Goal: Contribute content: Contribute content

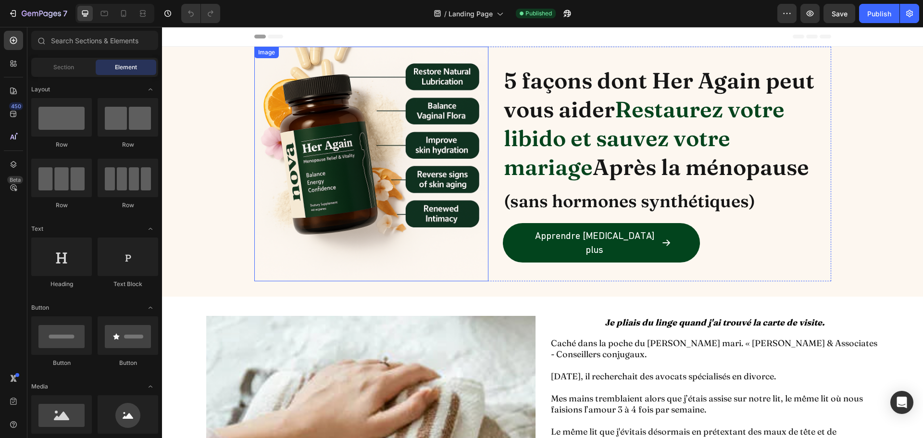
click at [307, 131] on img at bounding box center [371, 164] width 235 height 235
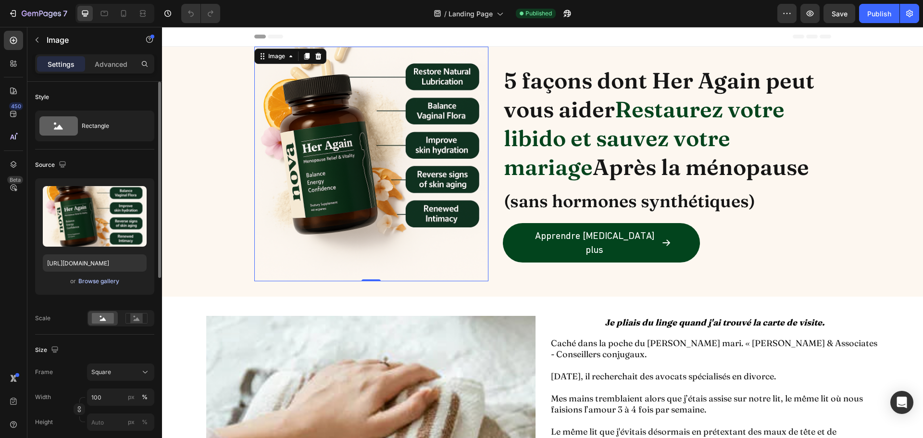
click at [90, 279] on div "Browse gallery" at bounding box center [98, 281] width 41 height 9
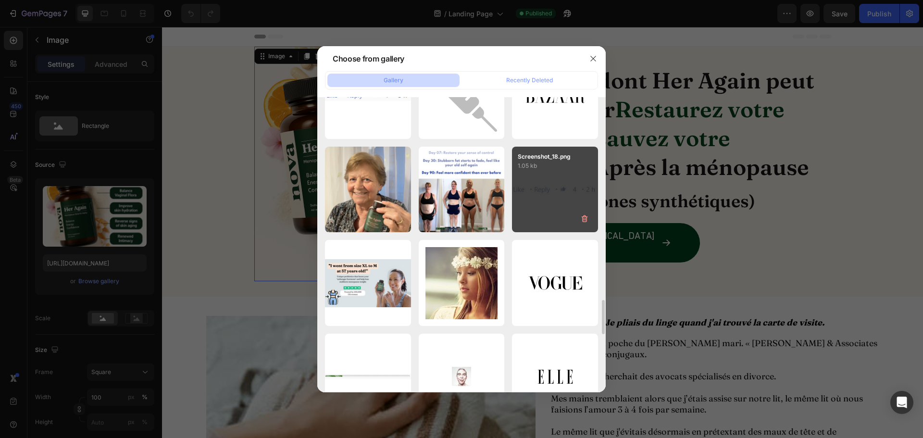
scroll to position [2239, 0]
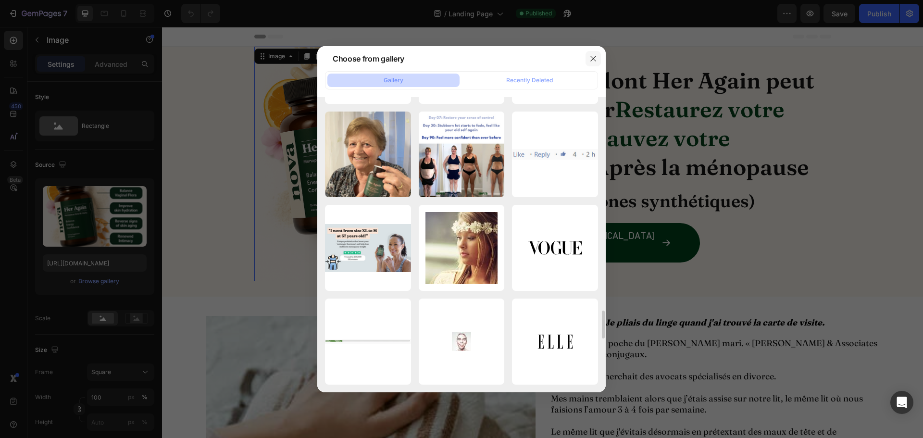
click at [594, 59] on icon "button" at bounding box center [592, 58] width 5 height 5
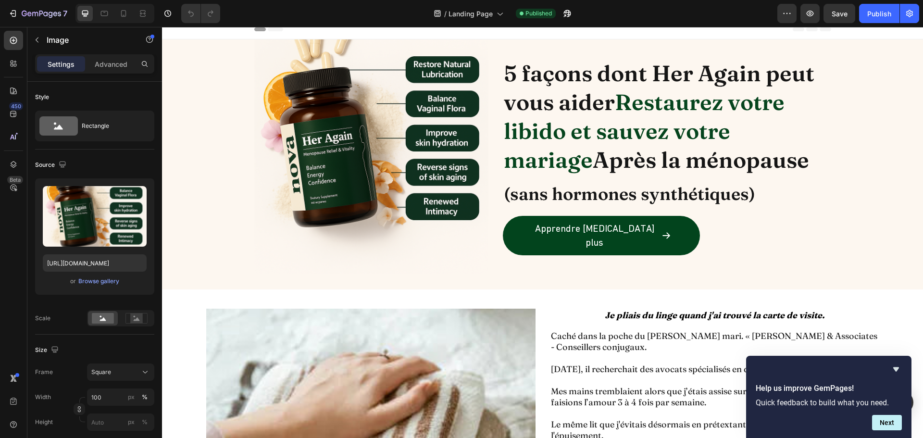
scroll to position [0, 0]
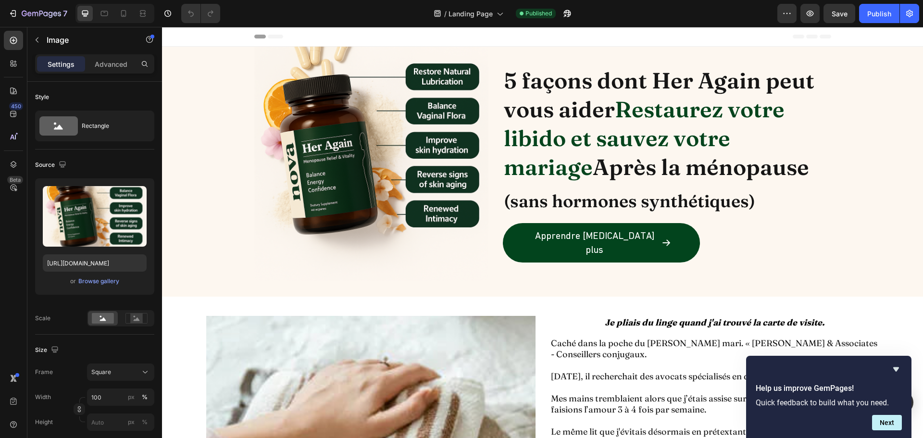
click at [362, 150] on img at bounding box center [371, 164] width 235 height 235
click at [367, 117] on img at bounding box center [371, 164] width 235 height 235
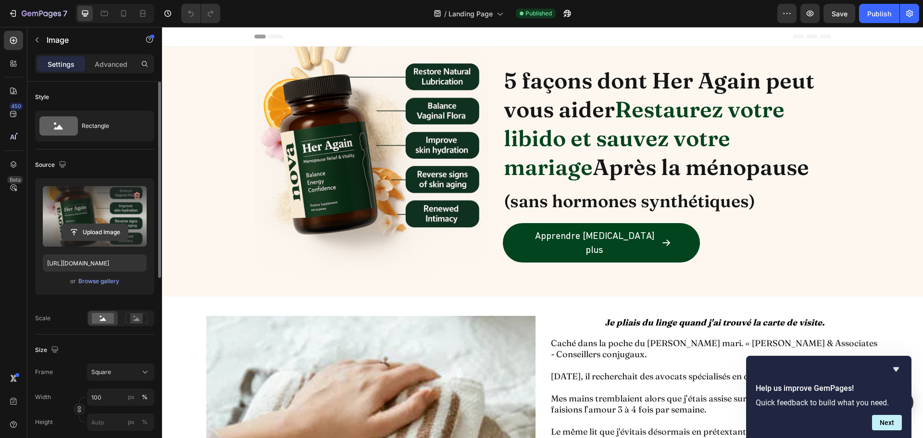
click at [100, 232] on input "file" at bounding box center [95, 232] width 66 height 16
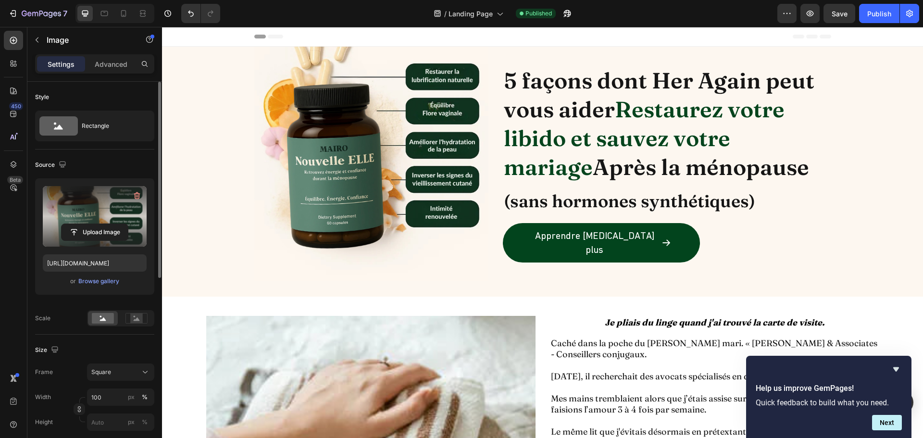
type input "[URL][DOMAIN_NAME]"
drag, startPoint x: 879, startPoint y: 15, endPoint x: 715, endPoint y: 17, distance: 164.4
click at [879, 15] on div "Publish" at bounding box center [879, 14] width 24 height 10
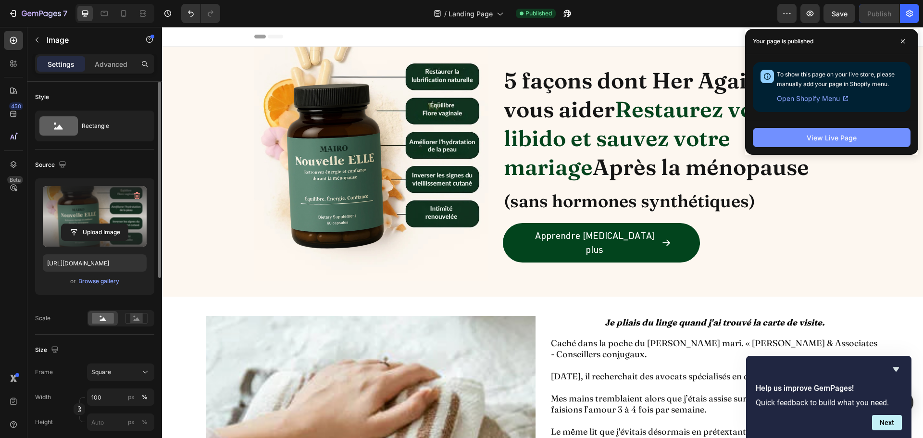
click at [793, 141] on button "View Live Page" at bounding box center [832, 137] width 158 height 19
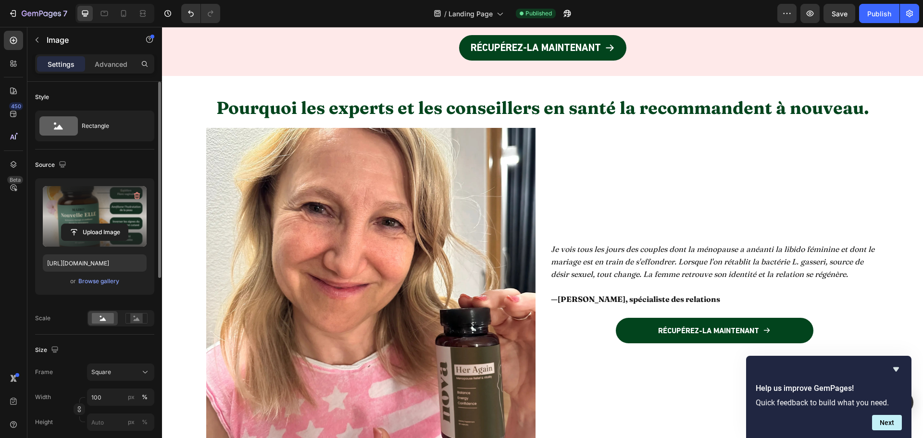
scroll to position [3990, 0]
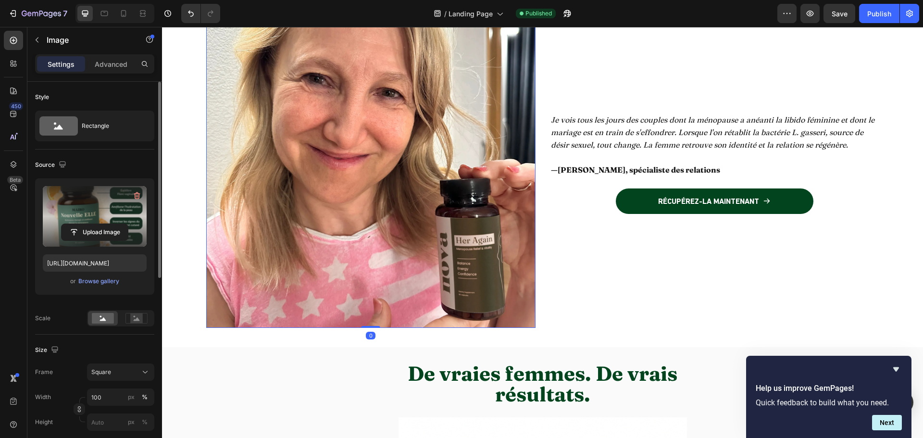
click at [367, 234] on img at bounding box center [370, 163] width 329 height 329
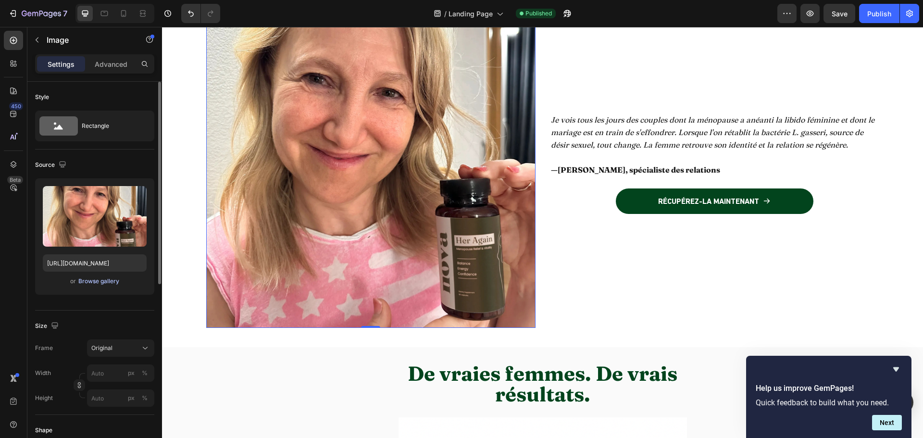
click at [87, 279] on div "Browse gallery" at bounding box center [98, 281] width 41 height 9
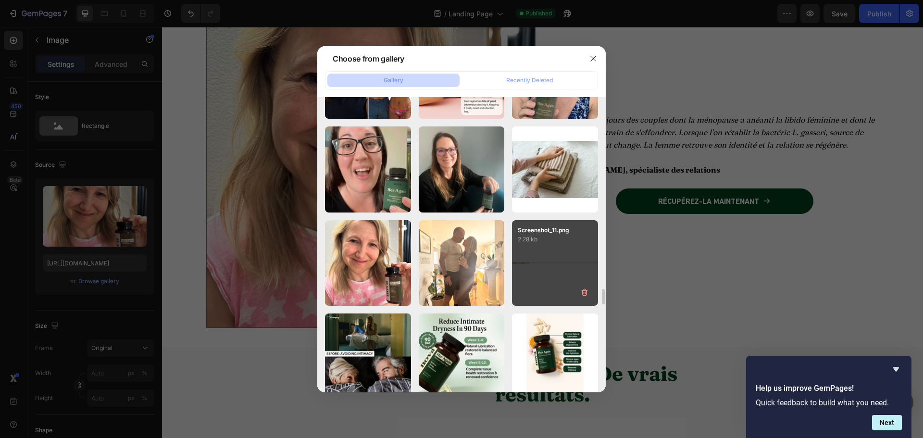
scroll to position [2980, 0]
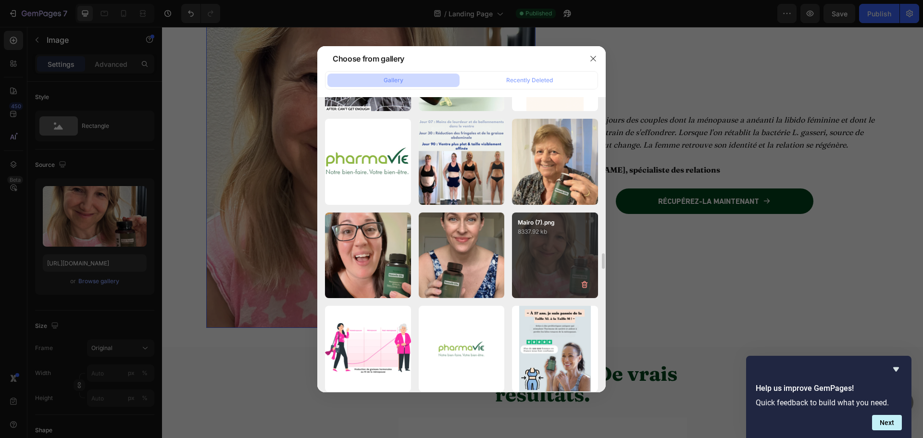
click at [560, 254] on div "Mairo (7).png 8337.92 kb" at bounding box center [555, 255] width 86 height 86
type input "[URL][DOMAIN_NAME]"
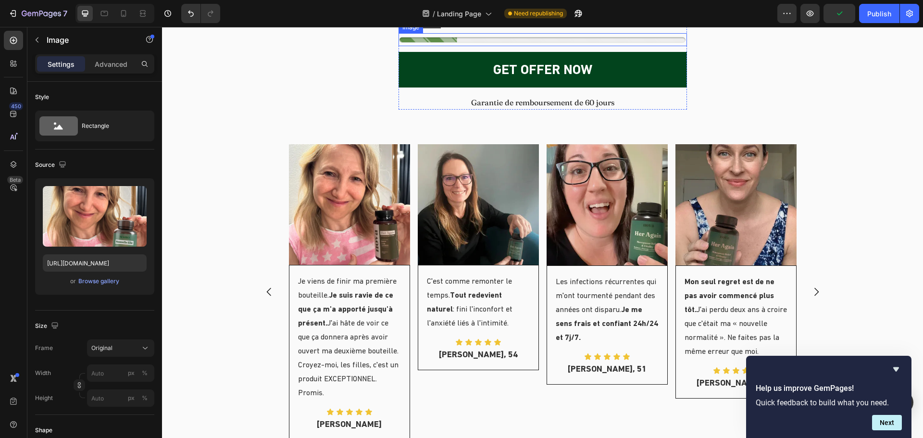
scroll to position [4711, 0]
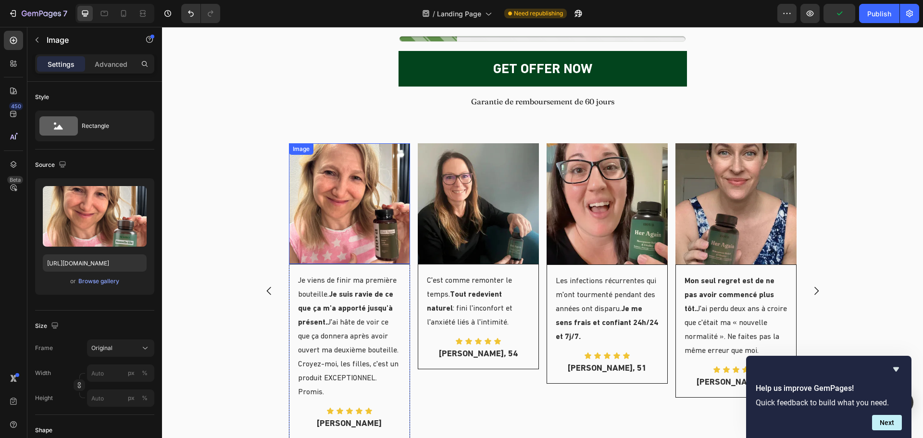
click at [374, 208] on img at bounding box center [349, 203] width 121 height 121
click at [93, 282] on div "Browse gallery" at bounding box center [98, 281] width 41 height 9
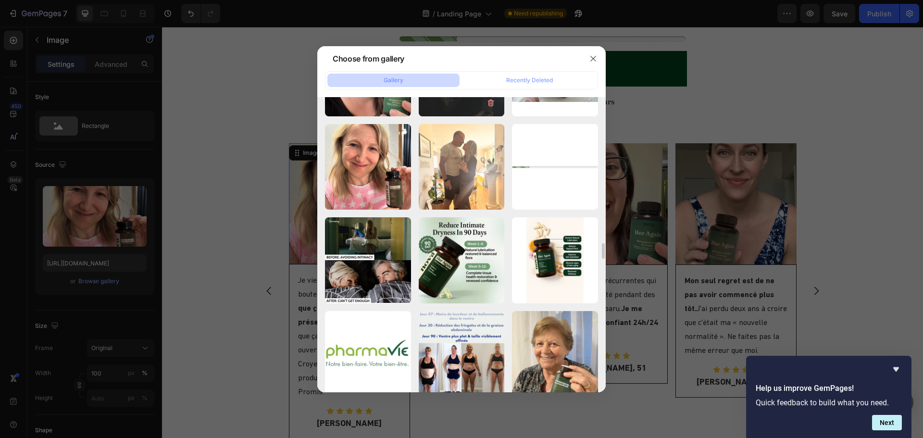
scroll to position [2932, 0]
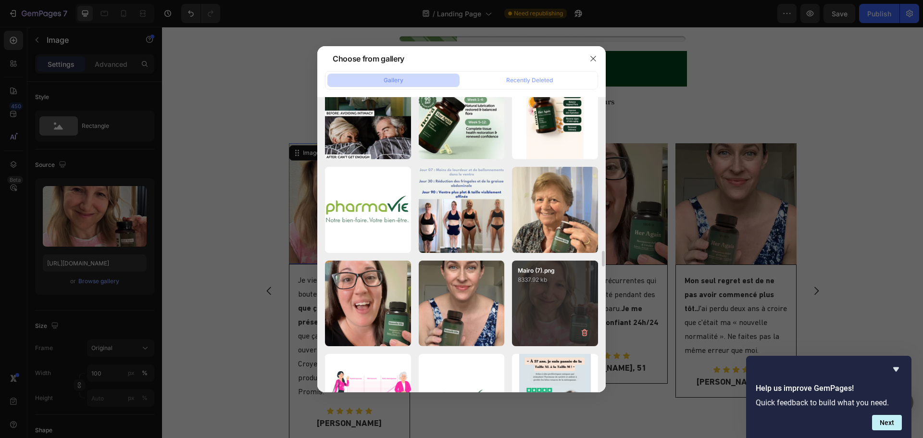
click at [544, 303] on div "Mairo (7).png 8337.92 kb" at bounding box center [555, 304] width 86 height 86
type input "[URL][DOMAIN_NAME]"
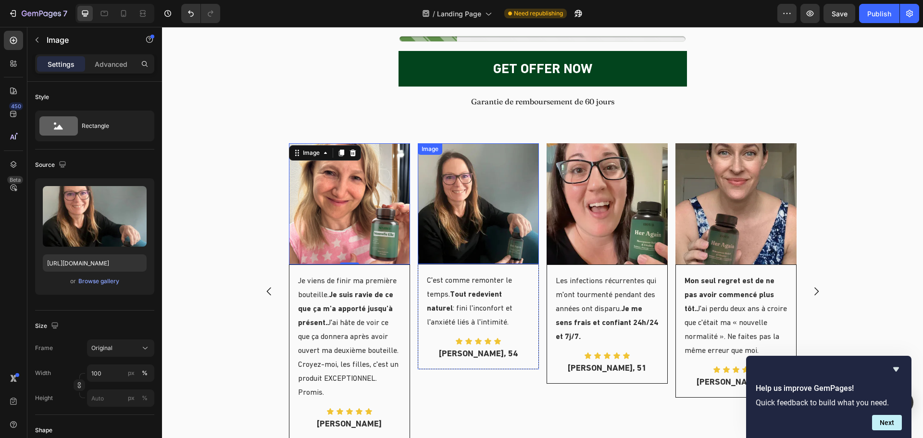
click at [469, 220] on img at bounding box center [478, 203] width 121 height 121
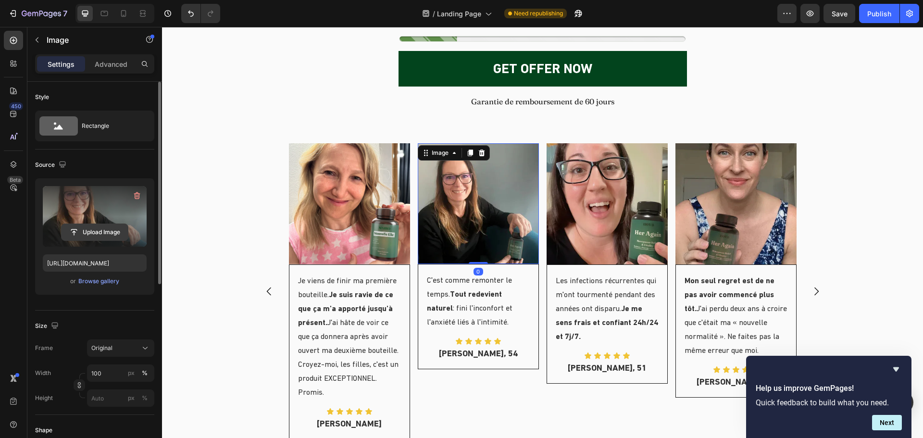
click at [100, 230] on input "file" at bounding box center [95, 232] width 66 height 16
click at [102, 214] on label at bounding box center [95, 216] width 104 height 61
click at [102, 224] on input "file" at bounding box center [95, 232] width 66 height 16
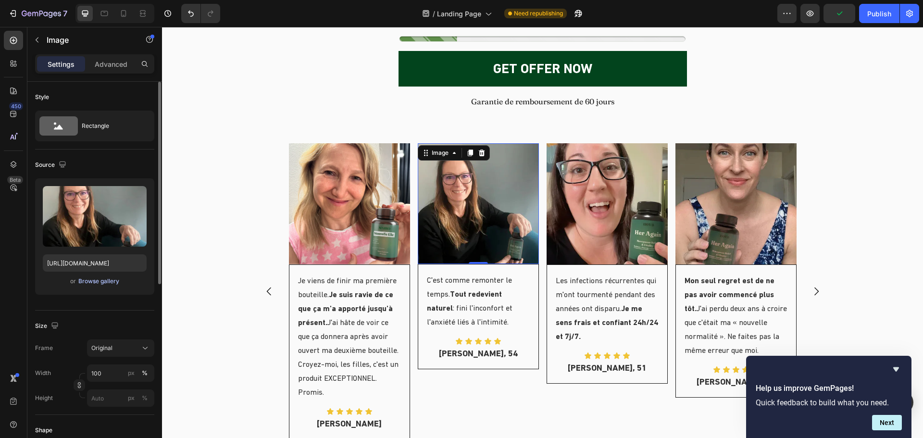
click at [95, 282] on div "Browse gallery" at bounding box center [98, 281] width 41 height 9
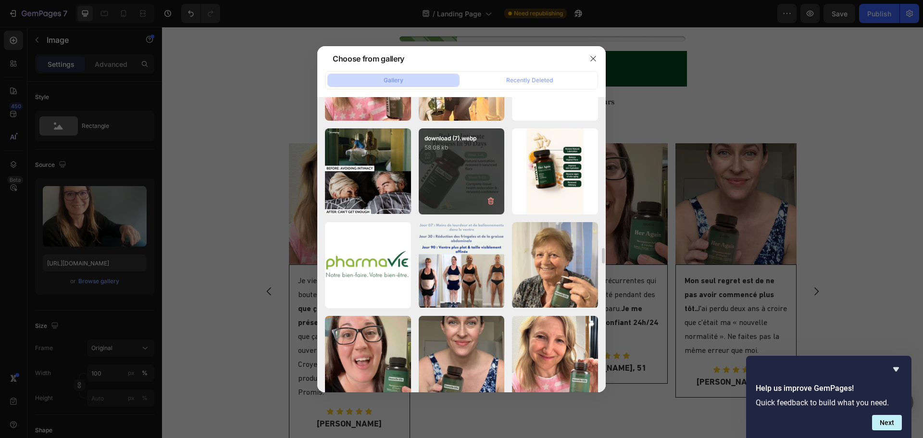
scroll to position [2925, 0]
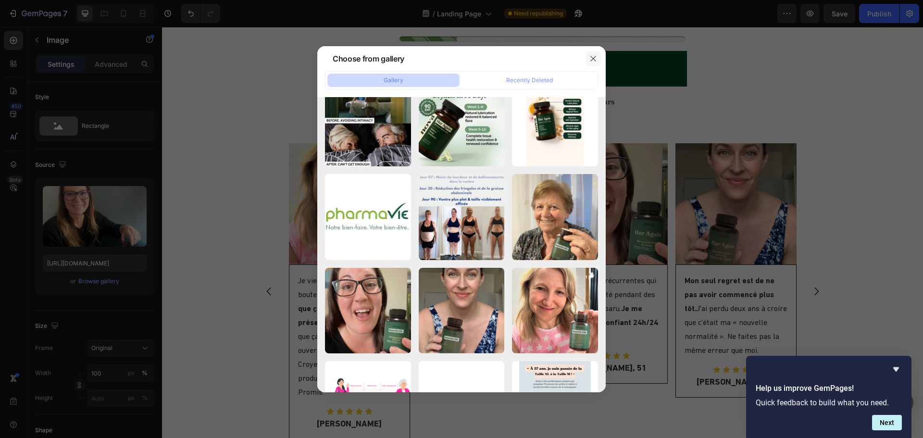
click at [593, 60] on icon "button" at bounding box center [593, 59] width 8 height 8
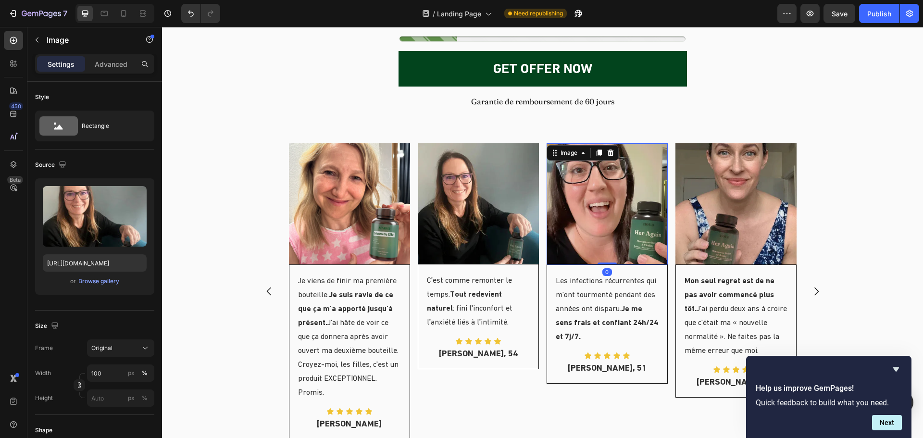
click at [606, 188] on img at bounding box center [607, 203] width 121 height 121
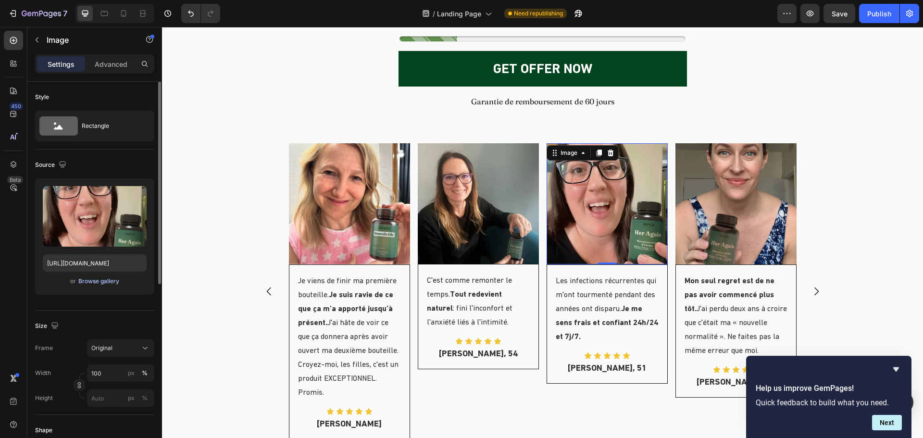
click at [94, 283] on div "Browse gallery" at bounding box center [98, 281] width 41 height 9
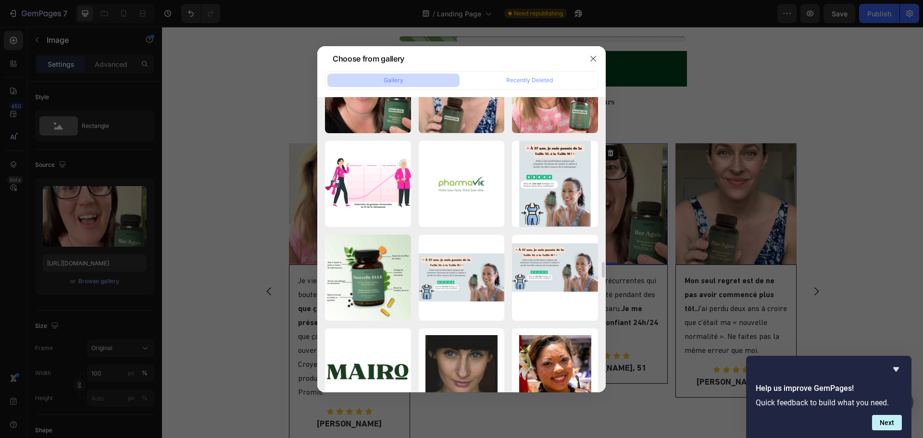
scroll to position [3001, 0]
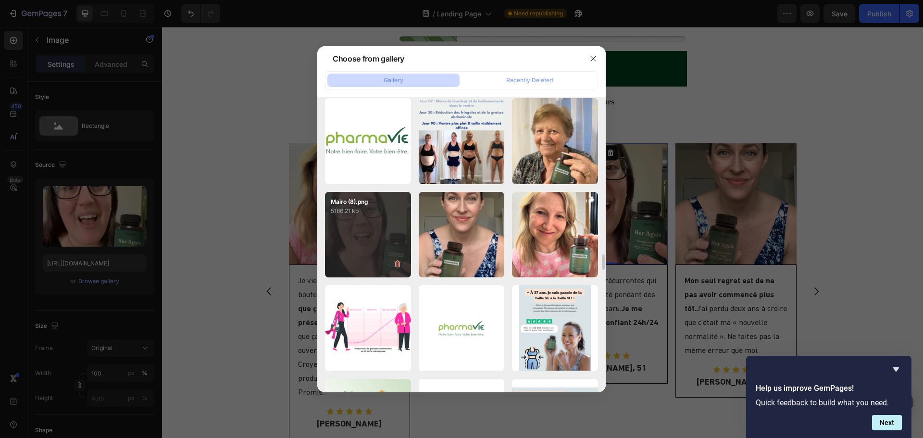
click at [371, 234] on div "Mairo (8).png 5186.21 kb" at bounding box center [368, 235] width 86 height 86
type input "[URL][DOMAIN_NAME]"
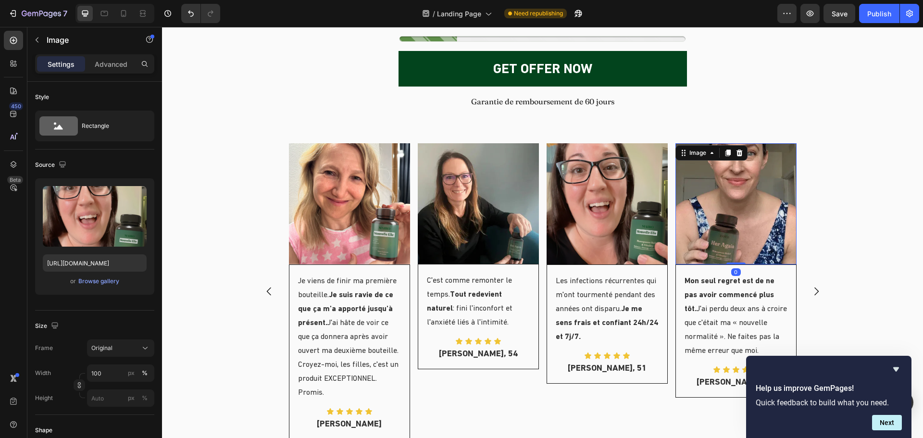
click at [700, 209] on img at bounding box center [735, 203] width 121 height 121
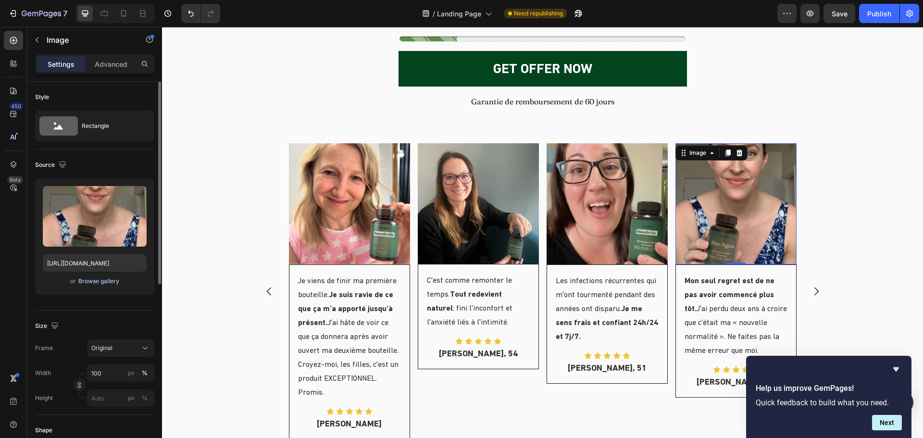
click at [94, 280] on div "Browse gallery" at bounding box center [98, 281] width 41 height 9
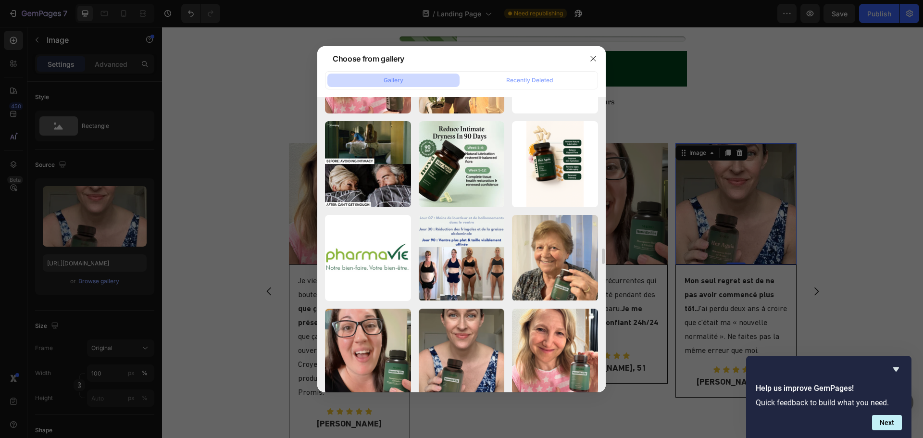
scroll to position [2932, 0]
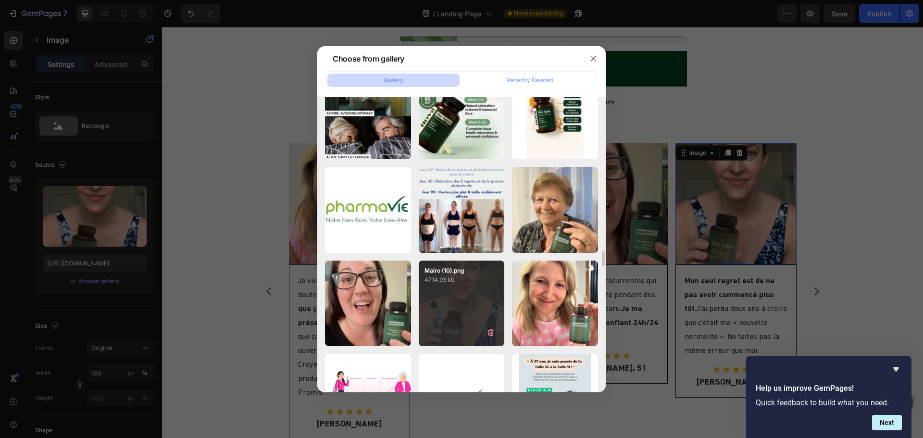
click at [480, 304] on div "Mairo (10).png 4714.93 kb" at bounding box center [462, 304] width 86 height 86
type input "[URL][DOMAIN_NAME]"
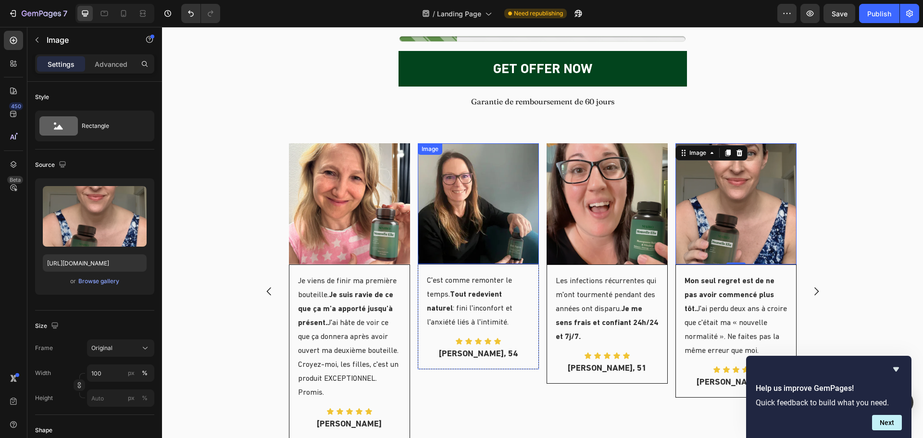
click at [459, 202] on img at bounding box center [478, 203] width 121 height 121
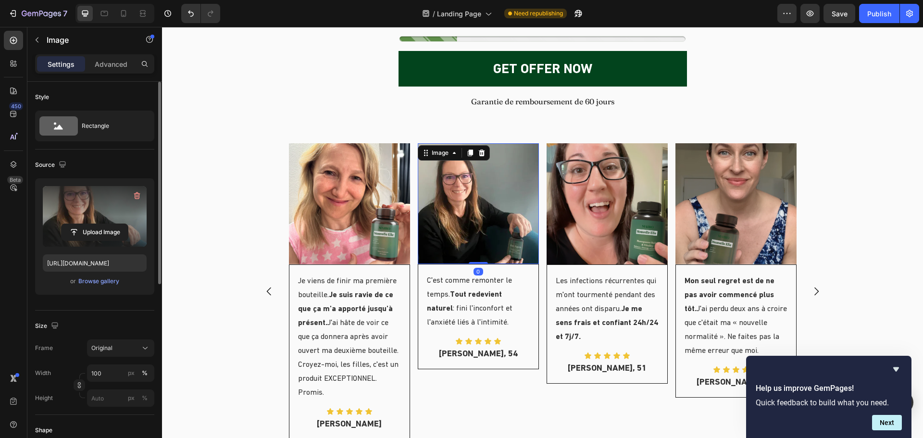
click at [107, 223] on label at bounding box center [95, 216] width 104 height 61
click at [107, 224] on input "file" at bounding box center [95, 232] width 66 height 16
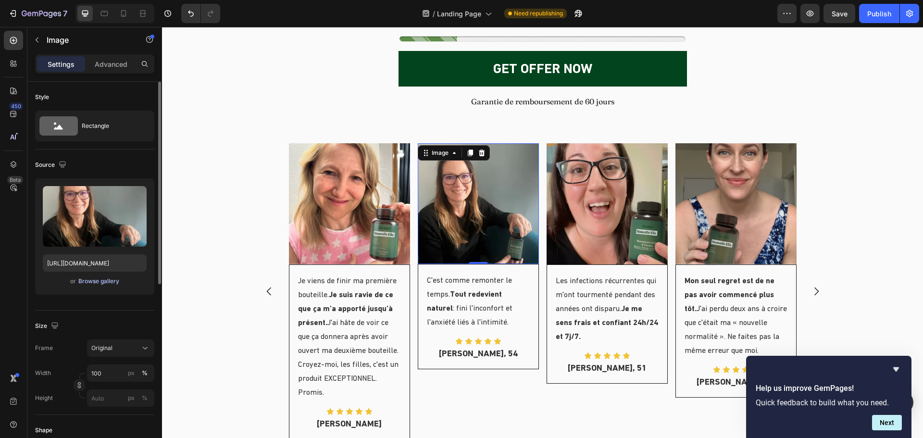
click at [94, 279] on div "Browse gallery" at bounding box center [98, 281] width 41 height 9
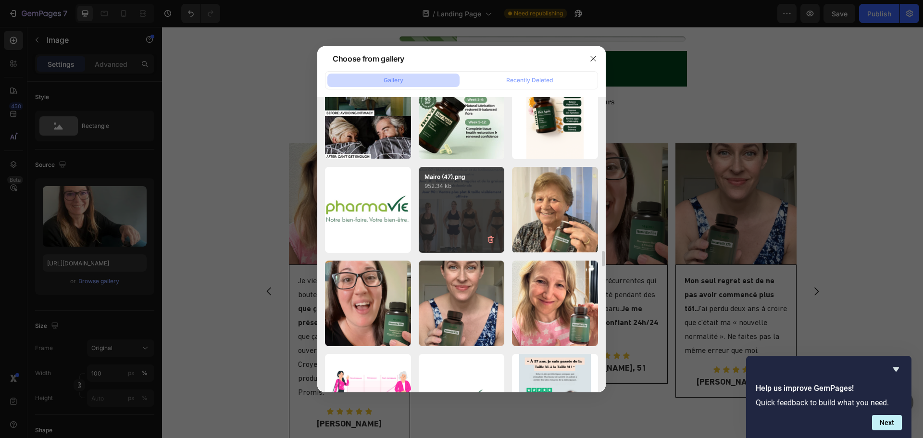
scroll to position [2980, 0]
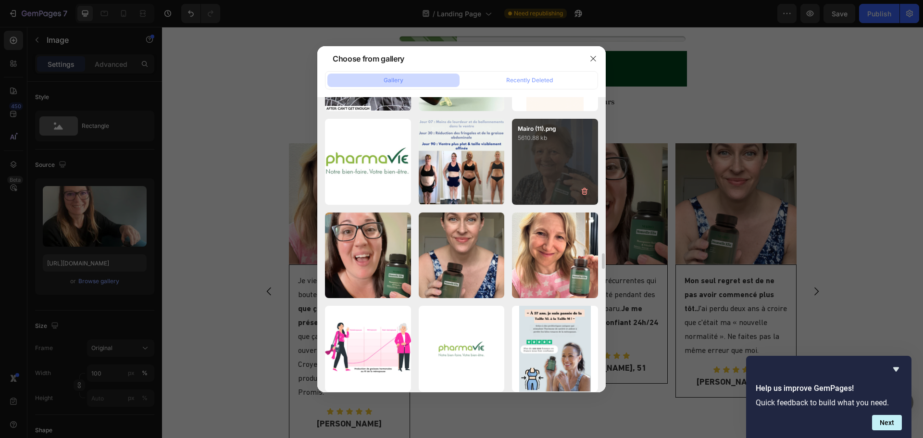
click at [570, 162] on div "Mairo (11).png 5610.88 kb" at bounding box center [555, 162] width 86 height 86
type input "[URL][DOMAIN_NAME]"
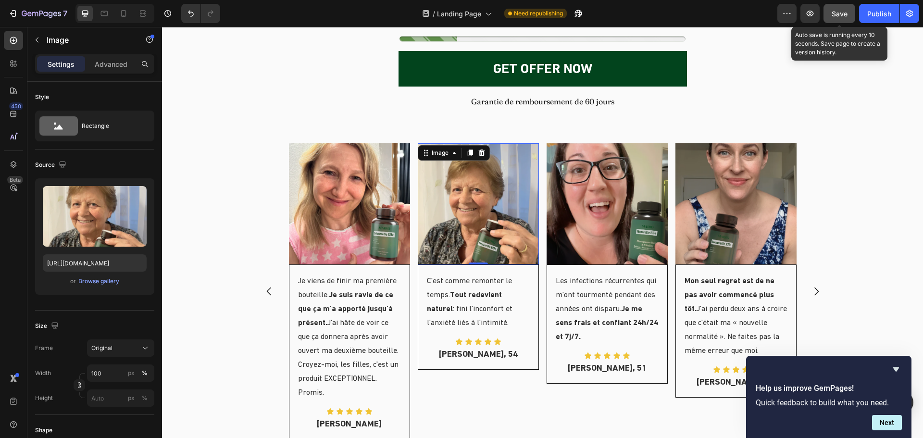
click at [839, 13] on span "Save" at bounding box center [840, 14] width 16 height 8
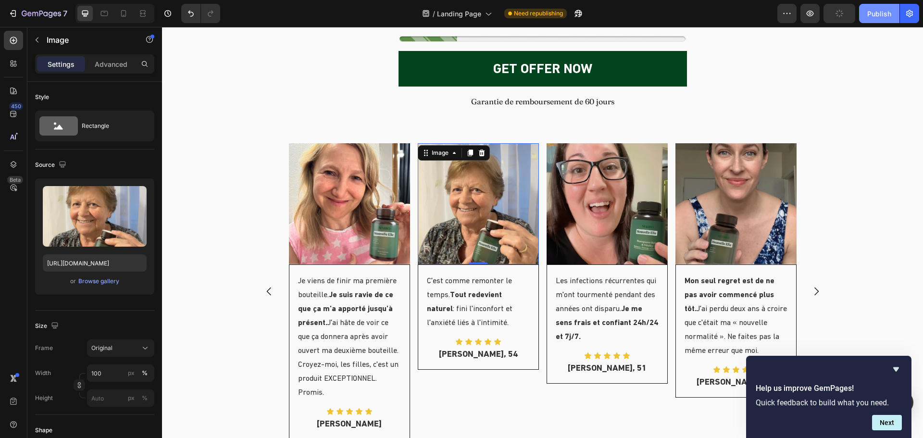
click at [879, 10] on div "Publish" at bounding box center [879, 14] width 24 height 10
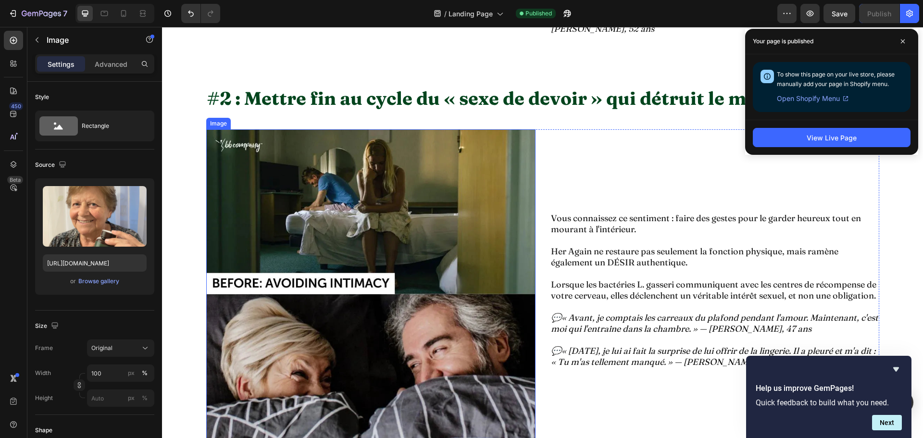
scroll to position [1188, 0]
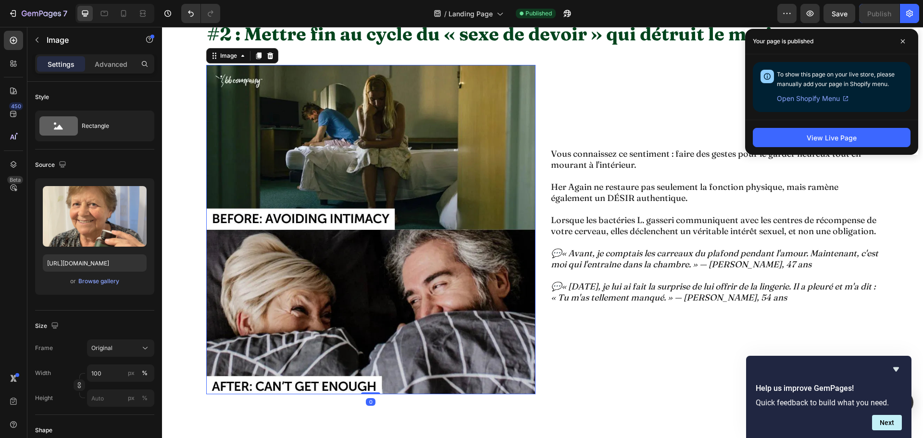
click at [431, 255] on img at bounding box center [370, 229] width 329 height 329
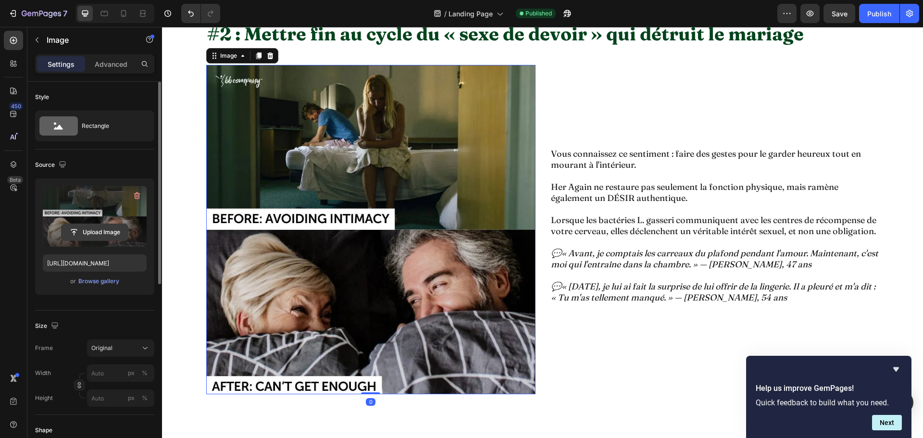
click at [93, 232] on input "file" at bounding box center [95, 232] width 66 height 16
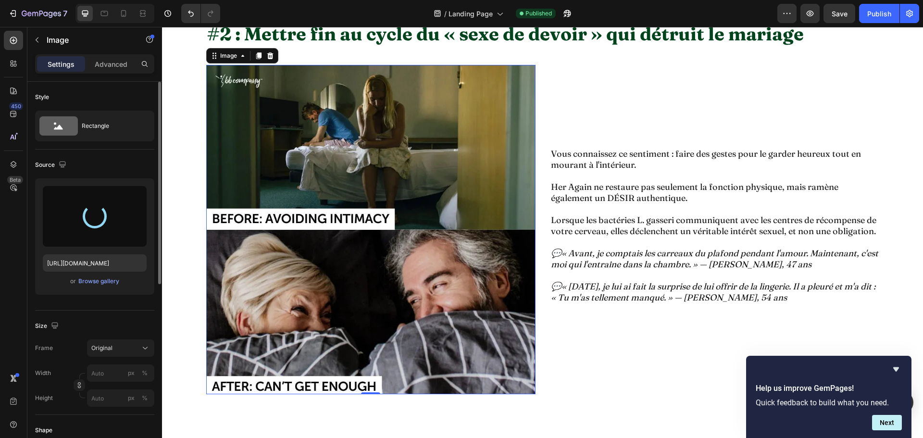
type input "[URL][DOMAIN_NAME]"
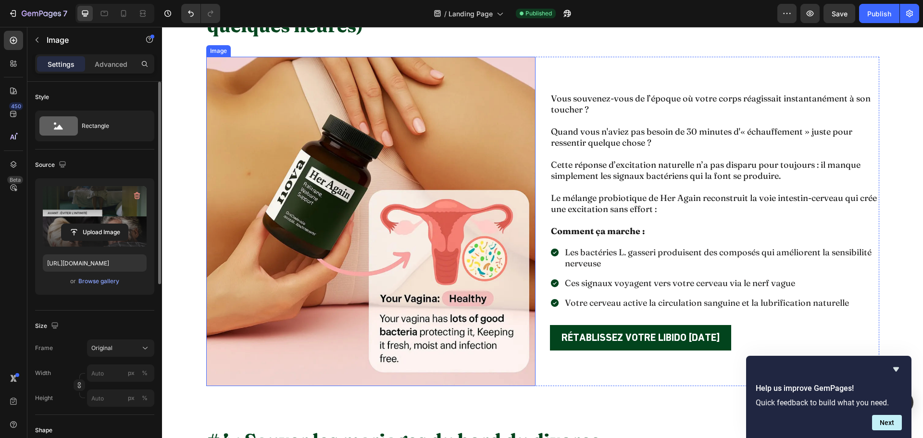
scroll to position [1669, 0]
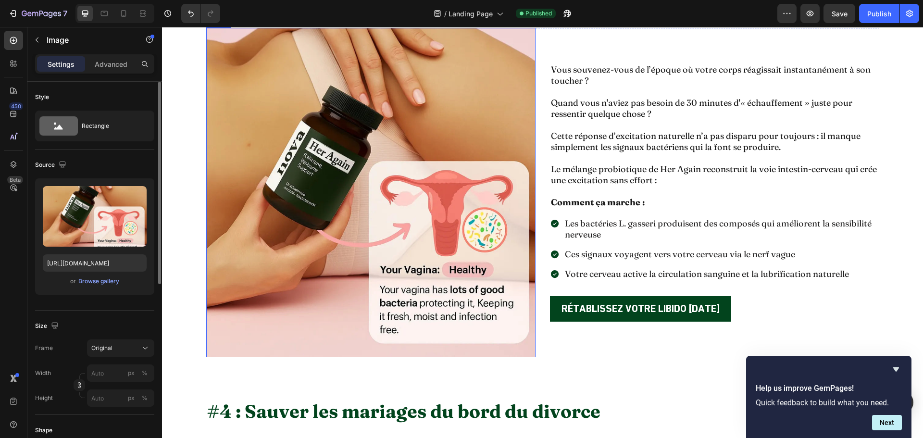
click at [407, 252] on img at bounding box center [370, 192] width 329 height 329
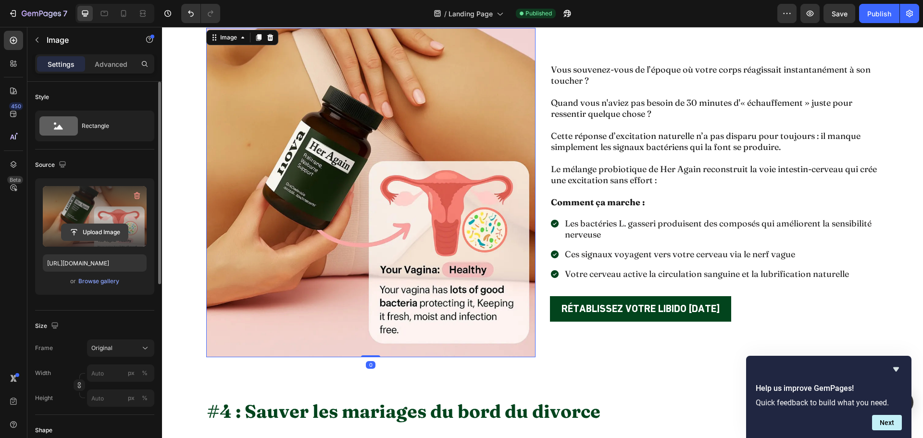
click at [94, 232] on input "file" at bounding box center [95, 232] width 66 height 16
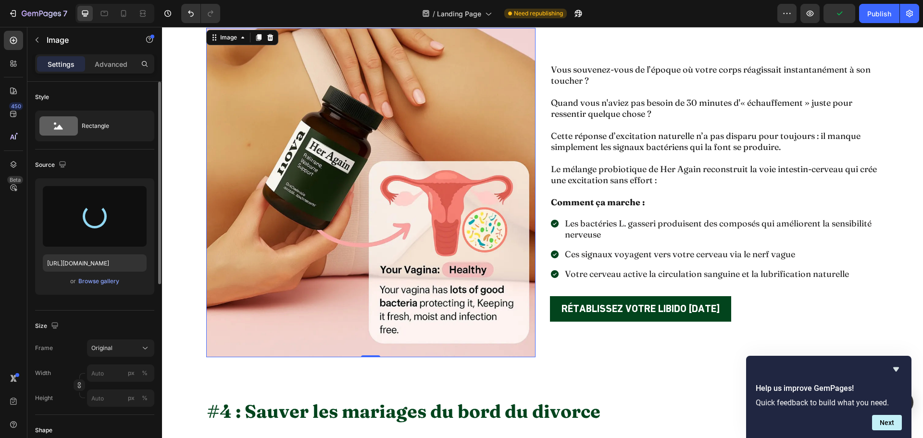
type input "[URL][DOMAIN_NAME]"
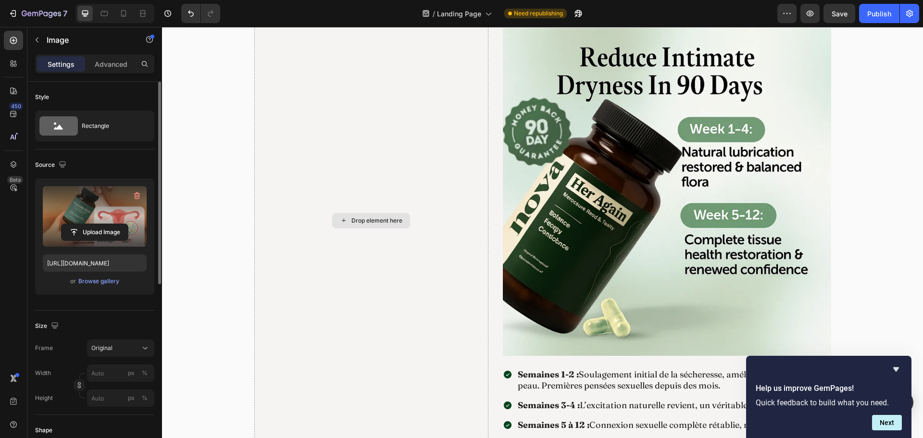
scroll to position [3207, 0]
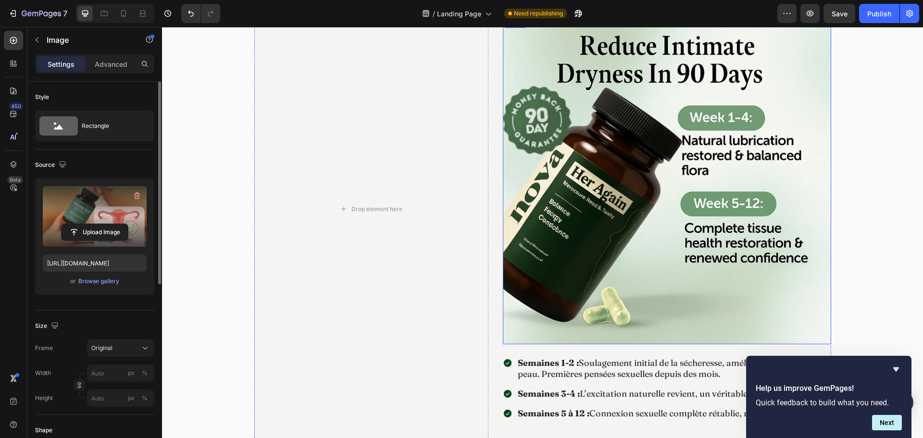
click at [602, 214] on img at bounding box center [667, 180] width 328 height 328
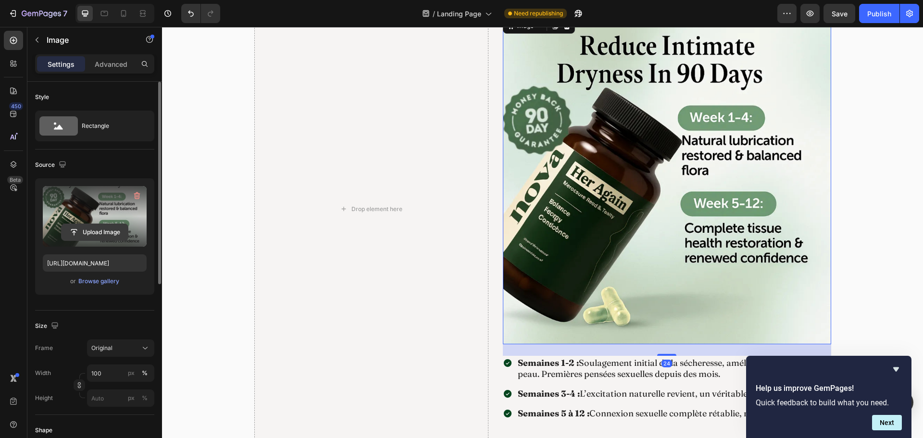
click at [92, 233] on input "file" at bounding box center [95, 232] width 66 height 16
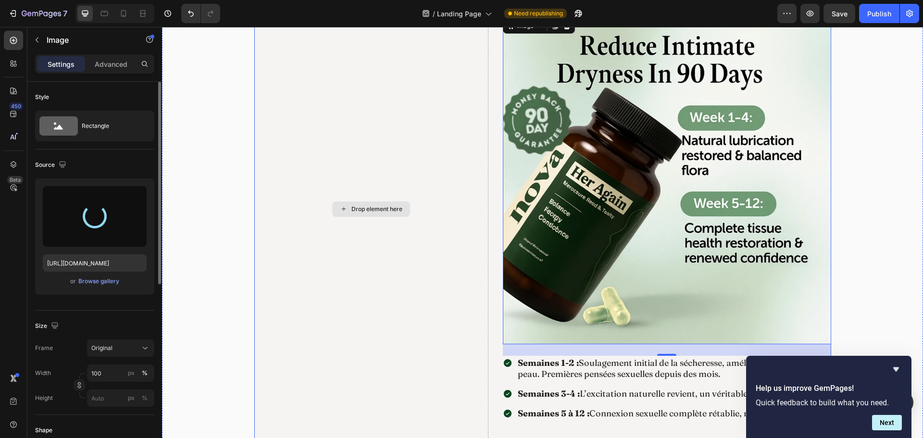
type input "[URL][DOMAIN_NAME]"
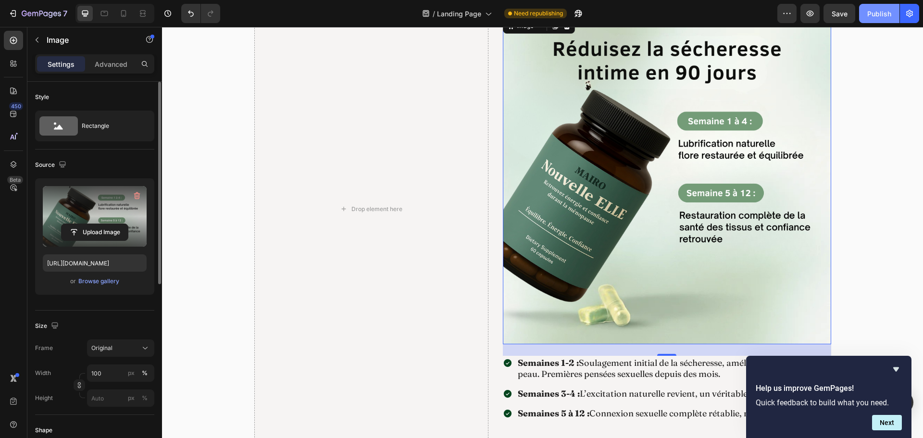
click at [885, 15] on div "Publish" at bounding box center [879, 14] width 24 height 10
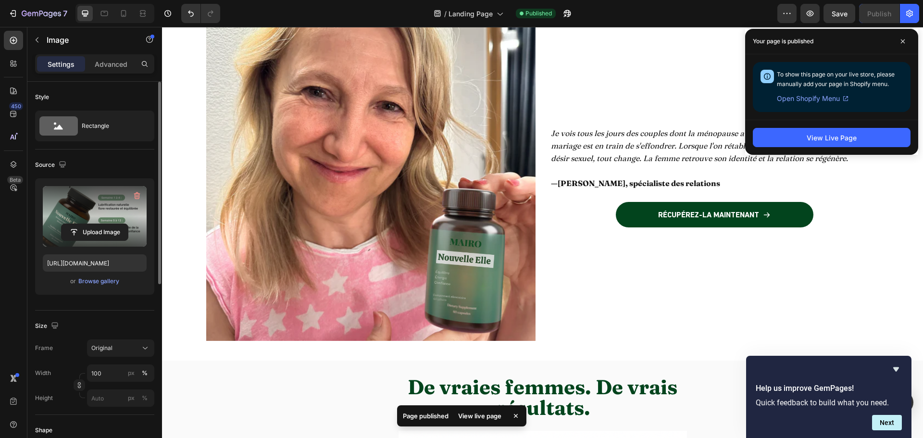
scroll to position [3653, 0]
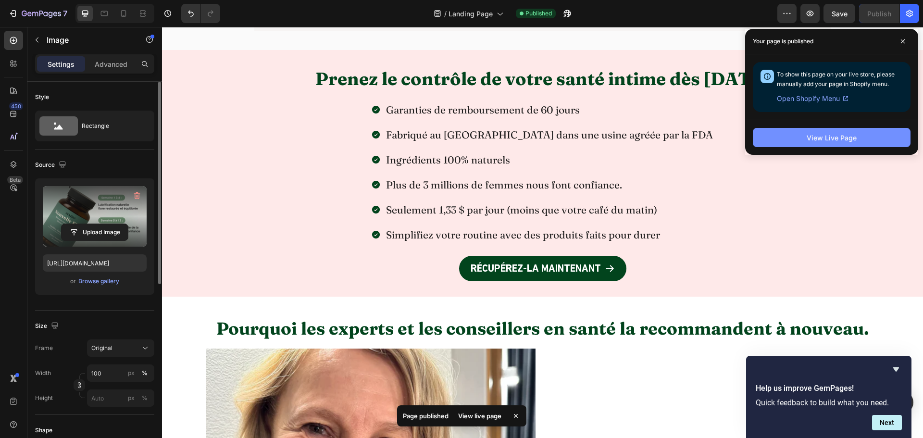
click at [814, 141] on div "View Live Page" at bounding box center [832, 138] width 50 height 10
